Goal: Information Seeking & Learning: Learn about a topic

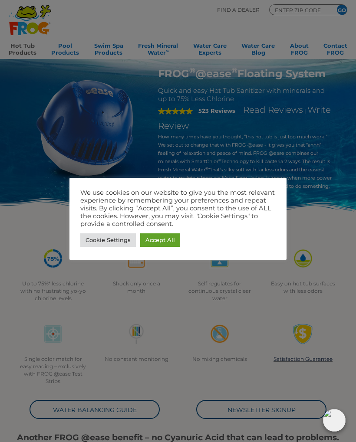
click at [153, 240] on link "Accept All" at bounding box center [160, 239] width 40 height 13
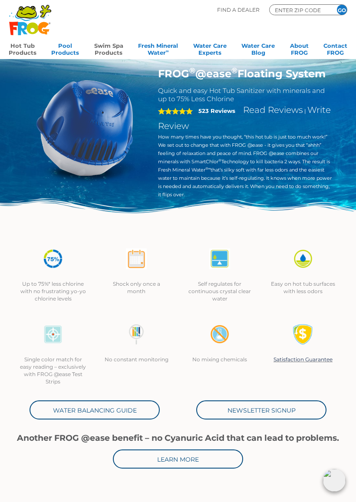
click at [107, 52] on link "Swim Spa Products" at bounding box center [108, 47] width 29 height 17
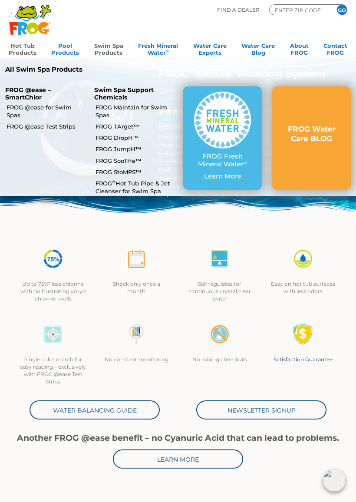
click at [106, 109] on link "FROG Maintain for Swim Spas" at bounding box center [135, 111] width 80 height 16
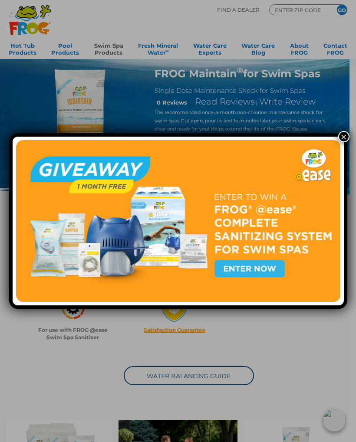
click at [340, 138] on button "×" at bounding box center [343, 136] width 11 height 11
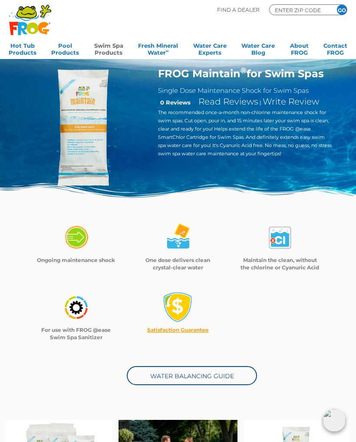
click at [108, 49] on link "Swim Spa Products" at bounding box center [108, 47] width 29 height 17
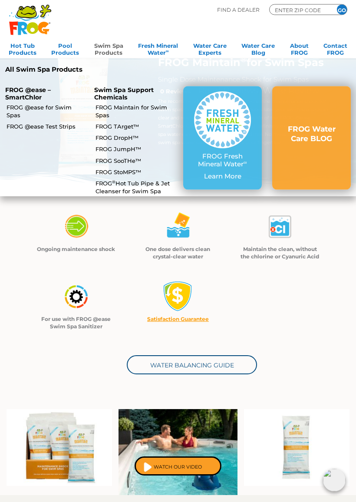
scroll to position [11, 0]
click at [17, 94] on p "FROG @ease – SmartChlor" at bounding box center [44, 93] width 79 height 15
click at [25, 104] on link "FROG @ease for Swim Spas" at bounding box center [47, 111] width 80 height 16
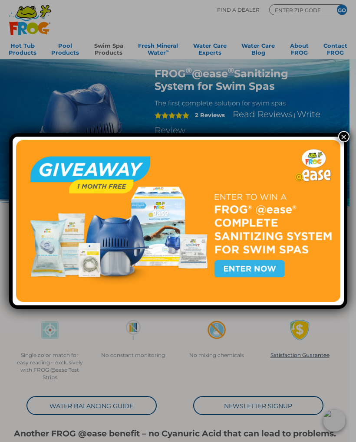
click at [338, 137] on button "×" at bounding box center [343, 136] width 11 height 11
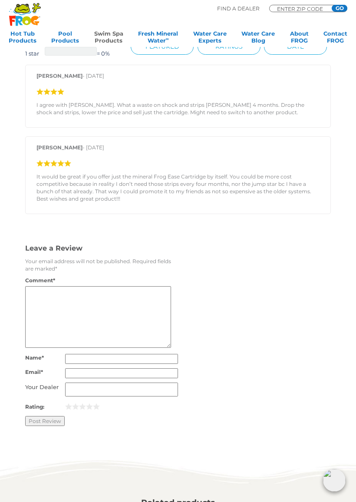
scroll to position [1028, 0]
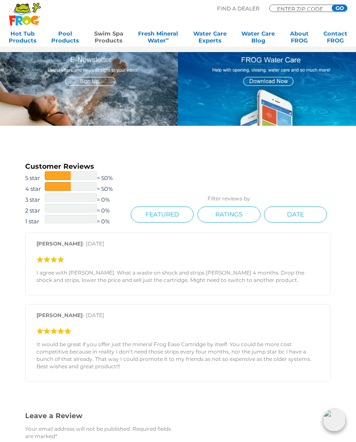
click at [42, 183] on span "5 star" at bounding box center [35, 178] width 20 height 9
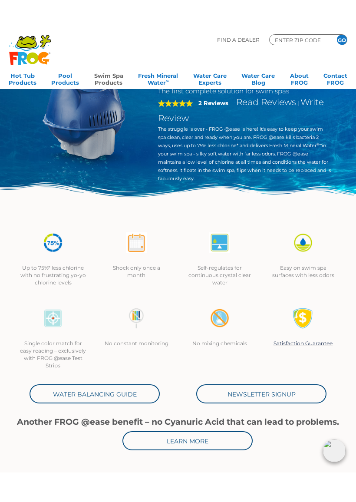
scroll to position [56, 0]
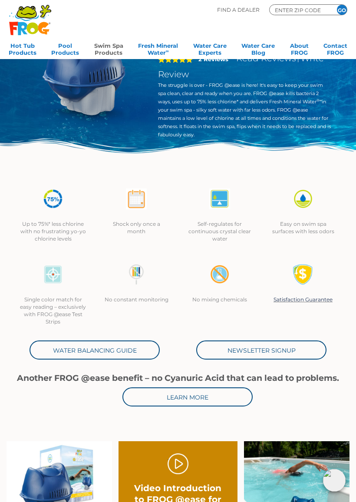
click at [291, 297] on link "Satisfaction Guarantee" at bounding box center [302, 299] width 59 height 7
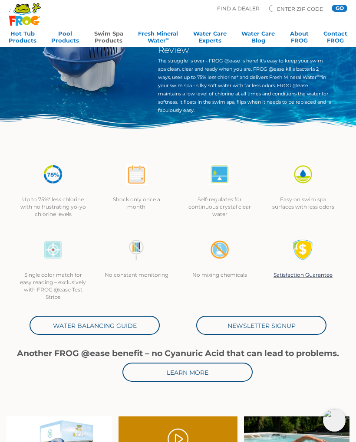
scroll to position [0, 0]
